Goal: Communication & Community: Answer question/provide support

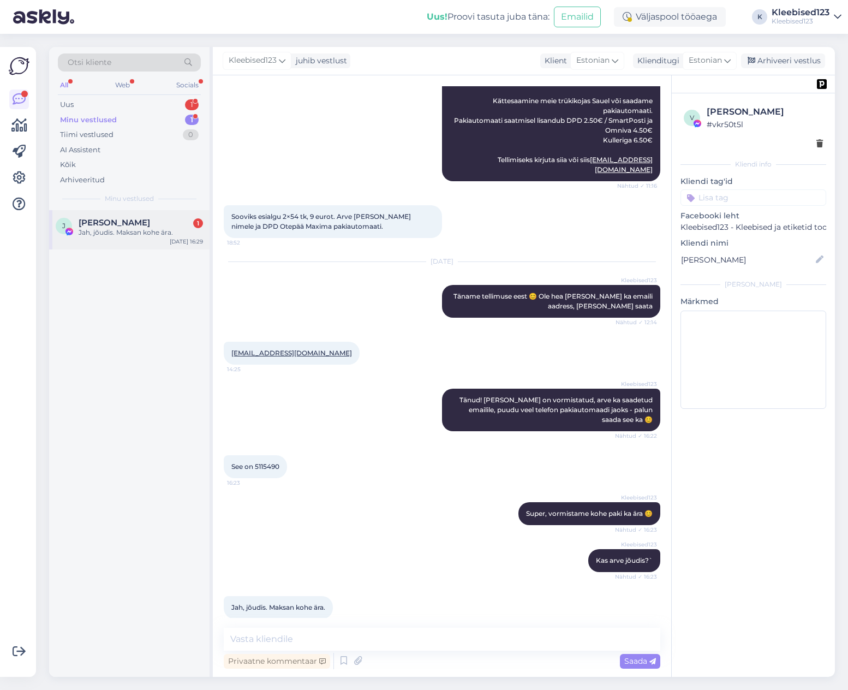
click at [92, 222] on span "[PERSON_NAME]" at bounding box center [114, 223] width 71 height 10
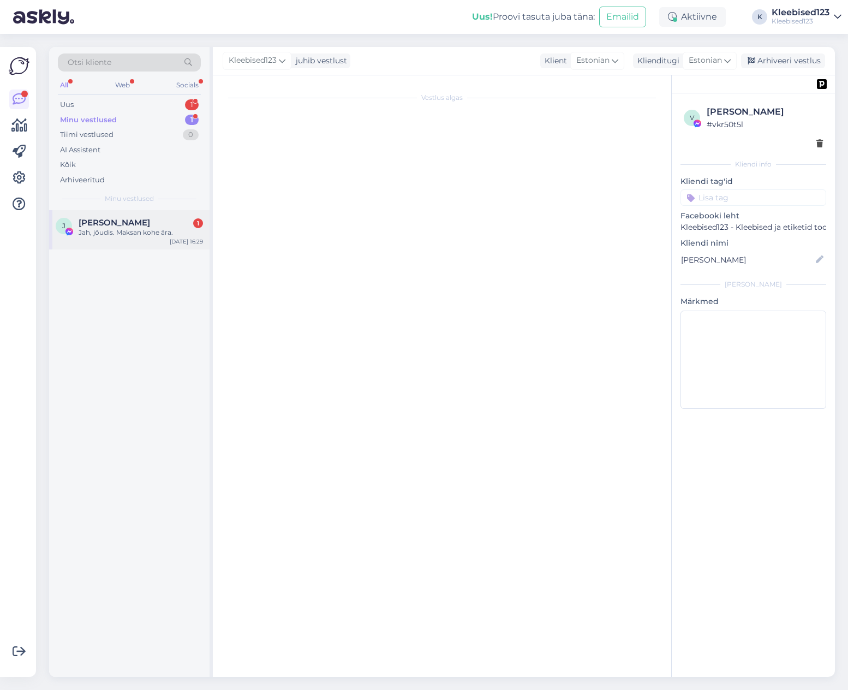
scroll to position [193, 0]
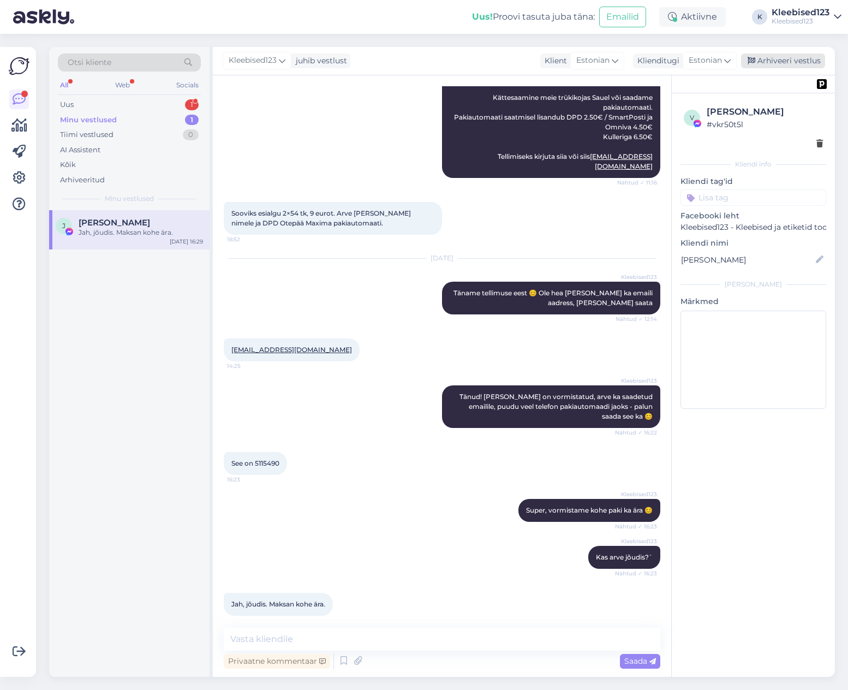
click at [788, 64] on div "Arhiveeri vestlus" at bounding box center [783, 60] width 84 height 15
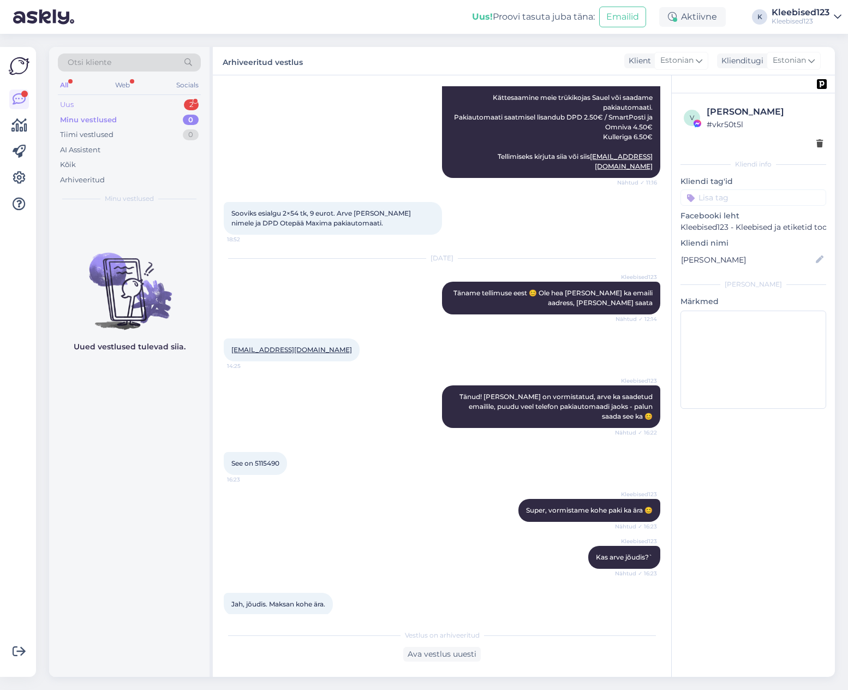
click at [118, 106] on div "Uus 2" at bounding box center [129, 104] width 143 height 15
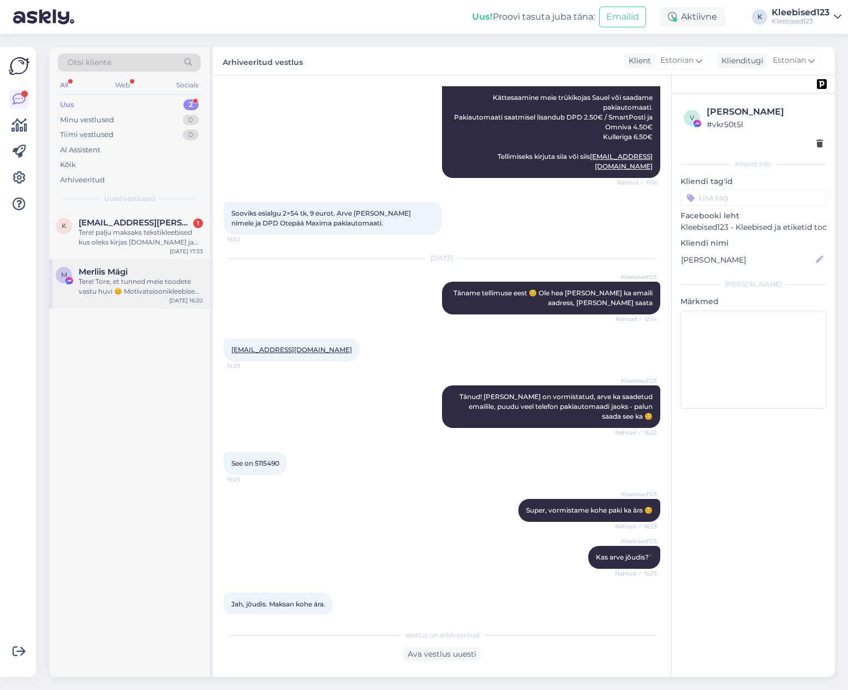
click at [116, 284] on div "Tere! Tore, et tunned meie toodete vastu huvi 😊 Motivatsioonikleebised pakume 2…" at bounding box center [141, 287] width 124 height 20
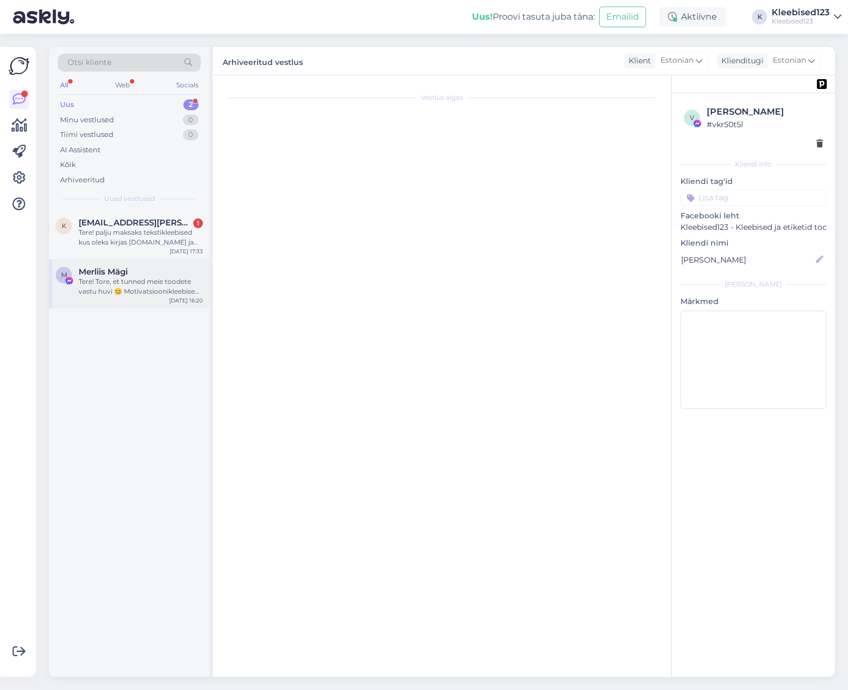
scroll to position [0, 0]
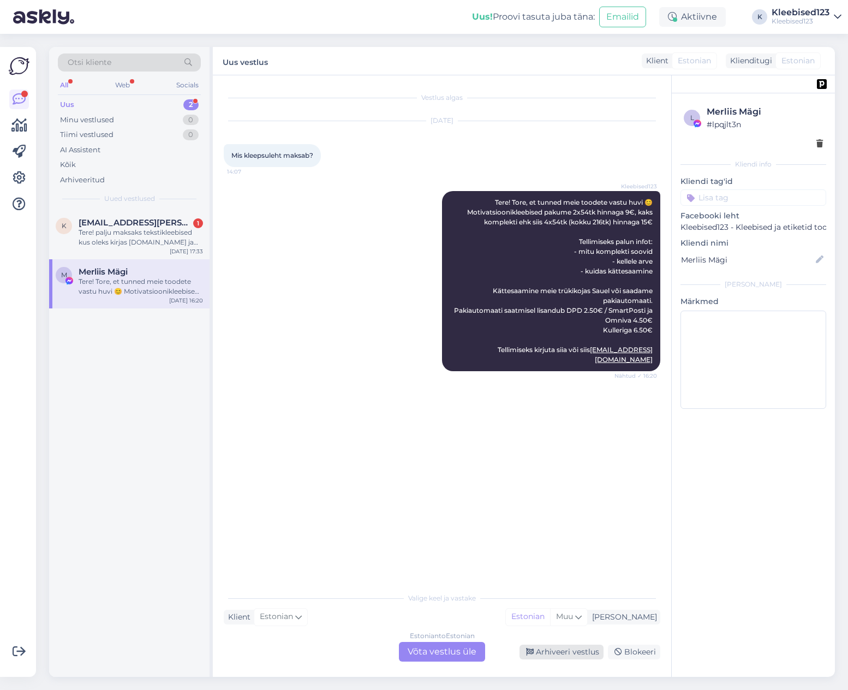
click at [556, 651] on div "Arhiveeri vestlus" at bounding box center [562, 652] width 84 height 15
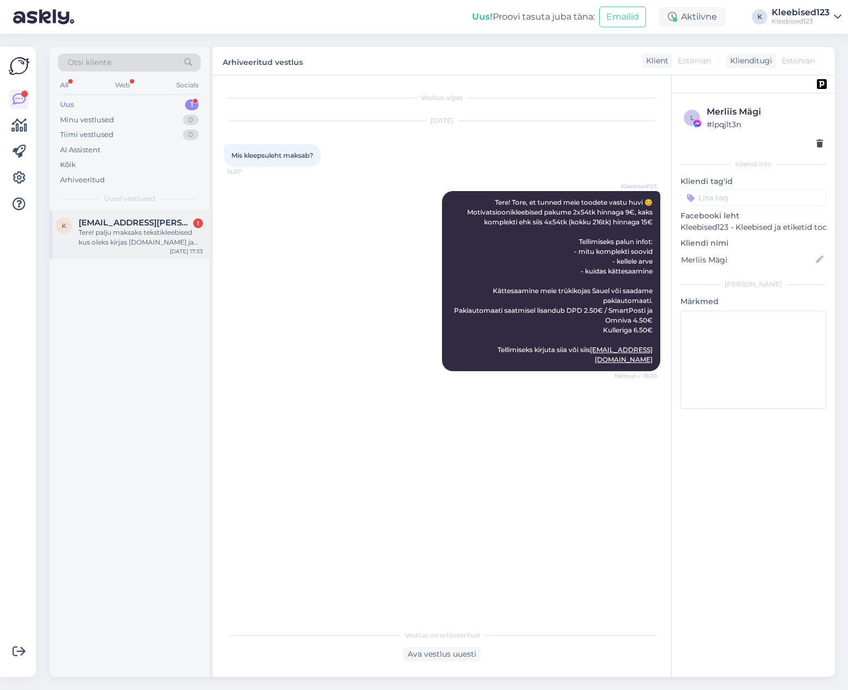
click at [131, 230] on div "Tere! palju maksaks tekstikleebised kus oleks kirjas [DOMAIN_NAME] ja pikkus 20…" at bounding box center [141, 238] width 124 height 20
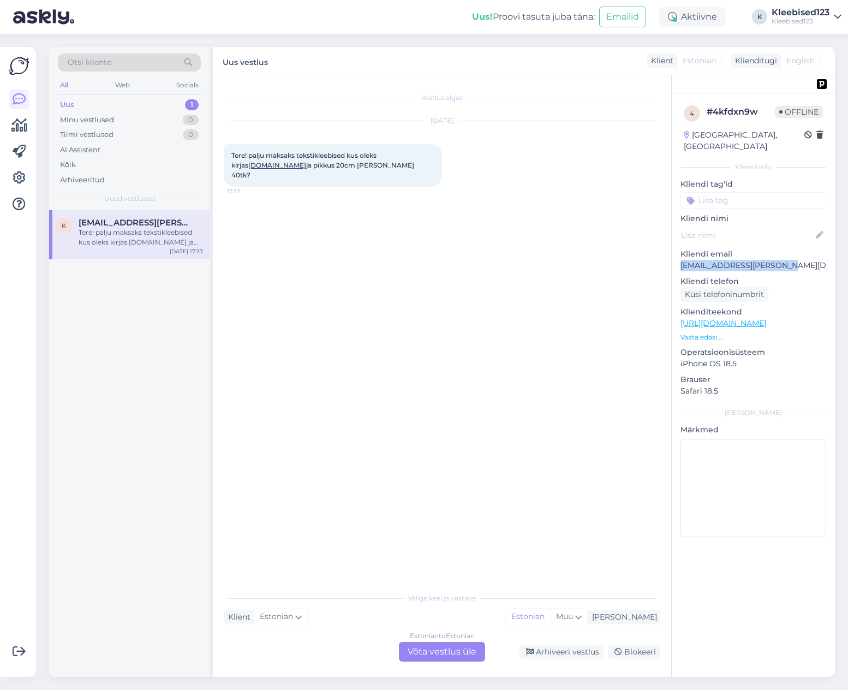
drag, startPoint x: 809, startPoint y: 248, endPoint x: 682, endPoint y: 253, distance: 127.3
click at [682, 260] on p "[EMAIL_ADDRESS][PERSON_NAME][DOMAIN_NAME]" at bounding box center [754, 265] width 146 height 11
copy p "[EMAIL_ADDRESS][PERSON_NAME][DOMAIN_NAME]"
drag, startPoint x: 400, startPoint y: 166, endPoint x: 228, endPoint y: 158, distance: 171.6
click at [228, 158] on div "Tere! palju maksaks tekstikleebised kus oleks kirjas [DOMAIN_NAME] ja pikkus 20…" at bounding box center [333, 165] width 218 height 43
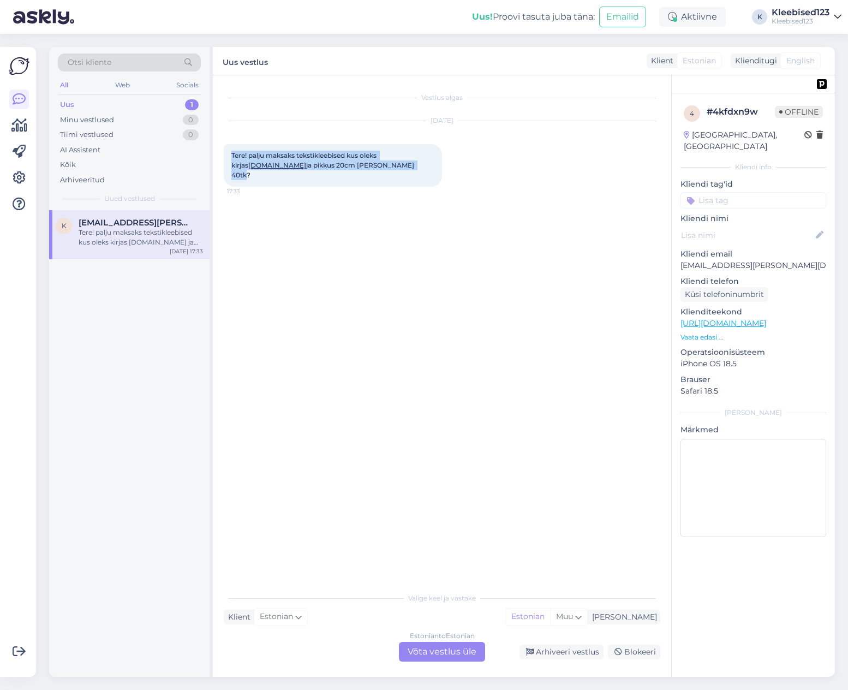
copy span "Tere! palju maksaks tekstikleebised kus oleks kirjas [DOMAIN_NAME] ja pikkus 20…"
click at [582, 651] on div "Arhiveeri vestlus" at bounding box center [562, 652] width 84 height 15
